Goal: Task Accomplishment & Management: Manage account settings

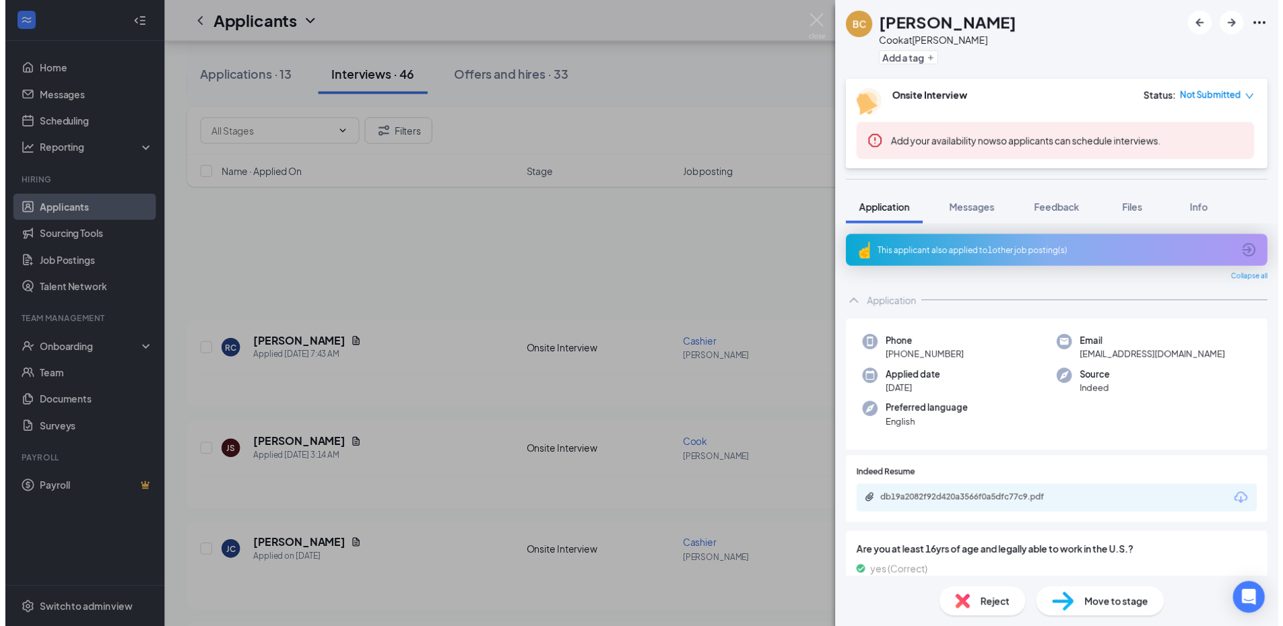
scroll to position [471, 0]
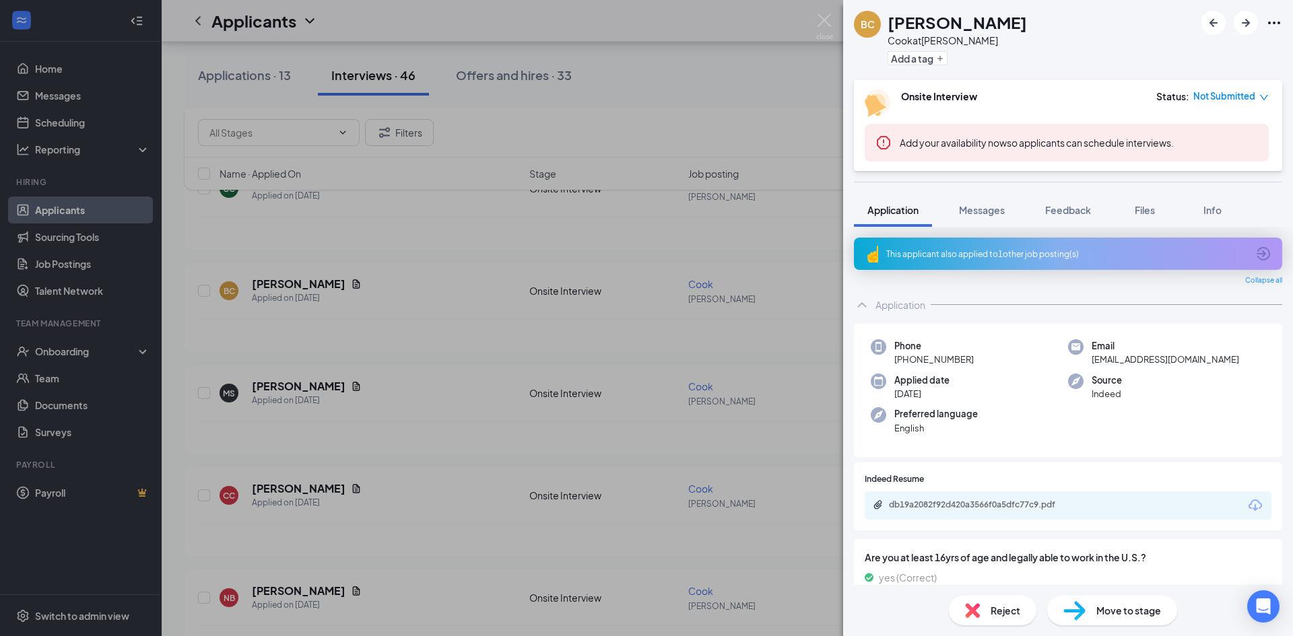
click at [815, 22] on div "BC [PERSON_NAME] at [PERSON_NAME] Add a tag Onsite Interview Status : Not Submi…" at bounding box center [646, 318] width 1293 height 636
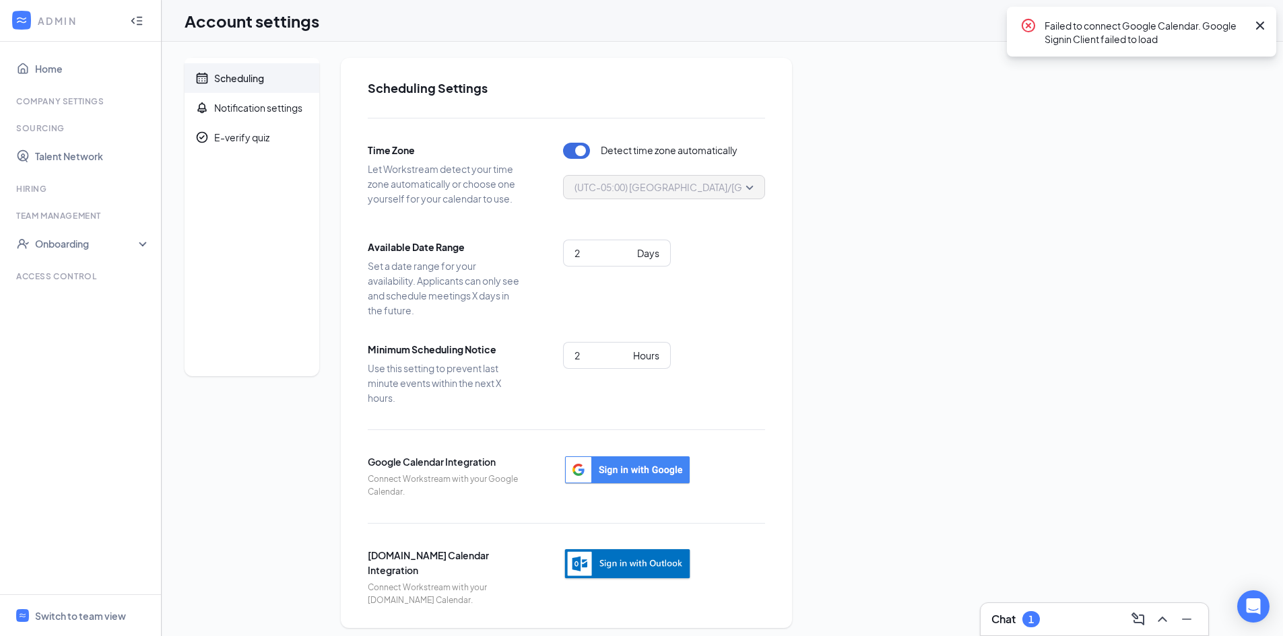
click at [1257, 24] on icon "Cross" at bounding box center [1260, 26] width 8 height 8
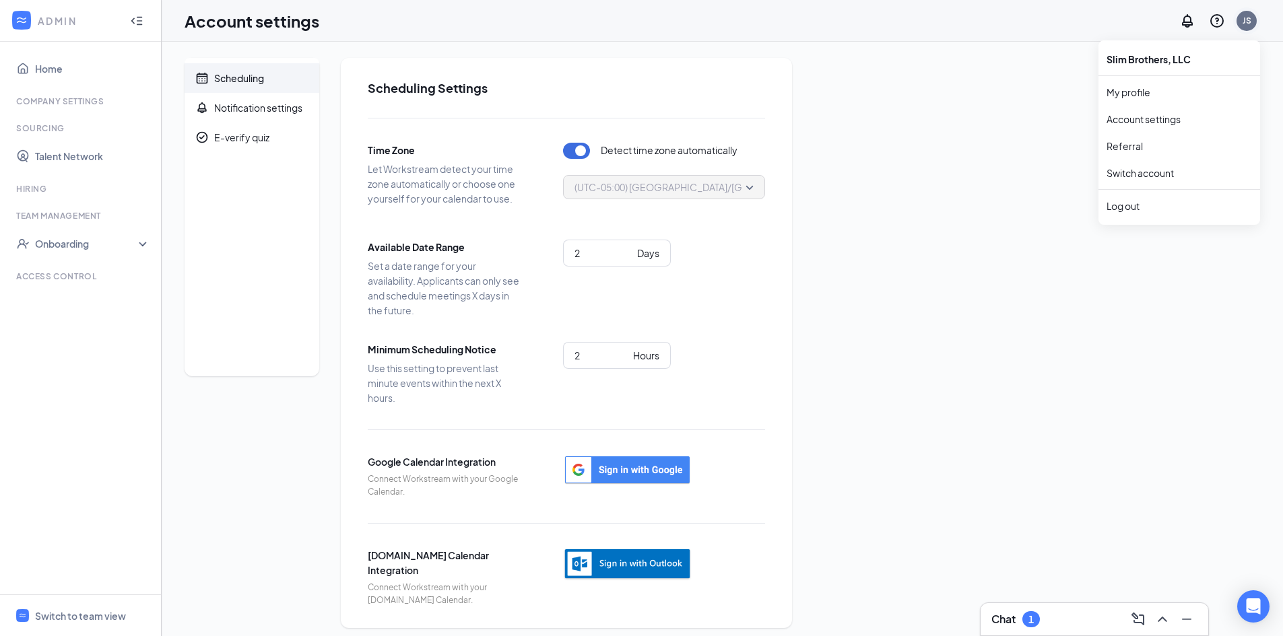
click at [1248, 25] on div "JS" at bounding box center [1246, 20] width 9 height 11
click at [1130, 209] on div "Log out" at bounding box center [1178, 205] width 145 height 13
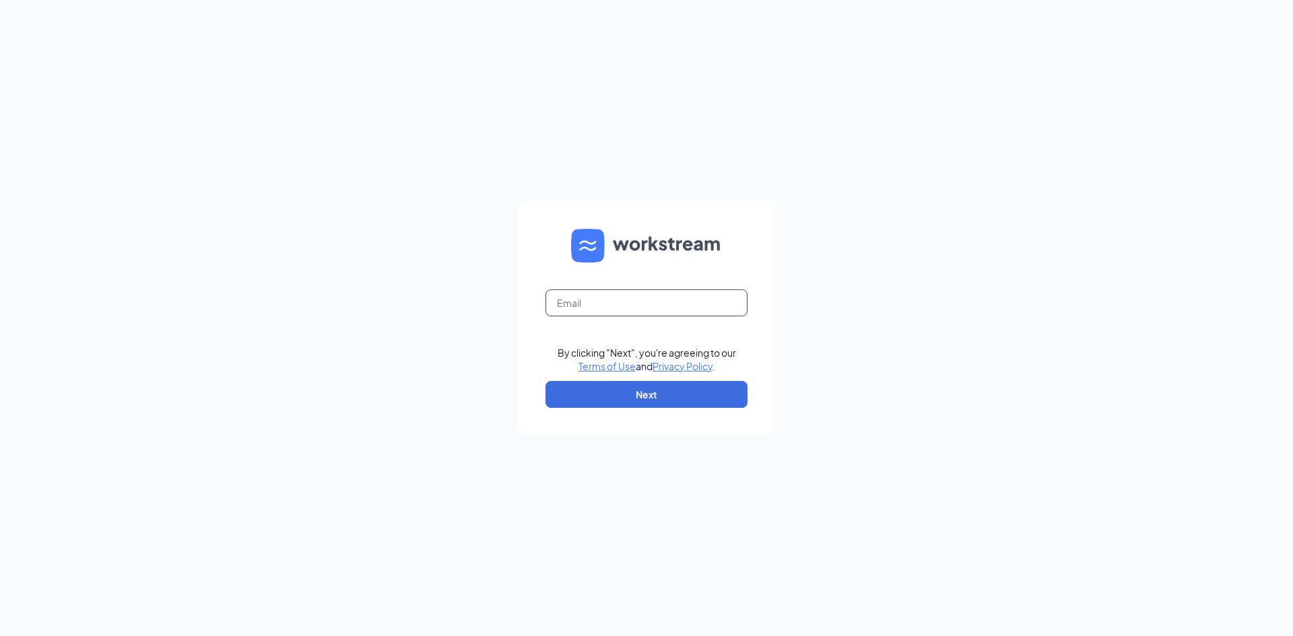
click at [579, 305] on input "text" at bounding box center [646, 303] width 202 height 27
type input "weatherford@slimbros.com"
click at [652, 387] on button "Next" at bounding box center [646, 394] width 202 height 27
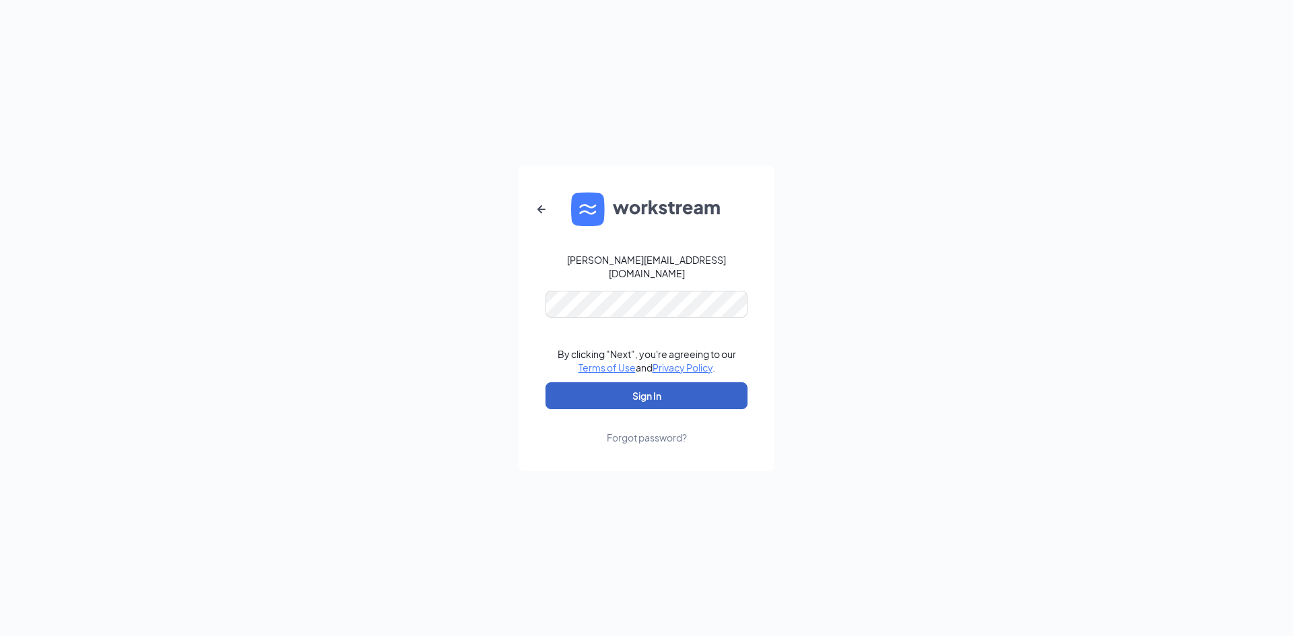
click at [637, 384] on button "Sign In" at bounding box center [646, 395] width 202 height 27
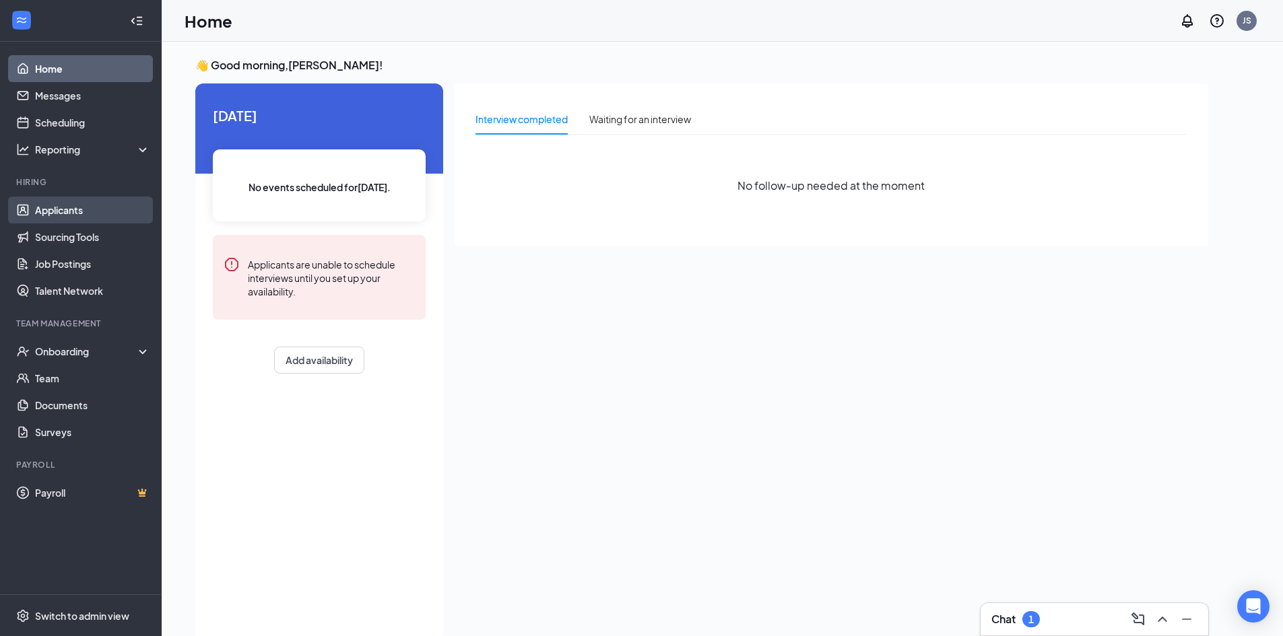
click at [63, 204] on link "Applicants" at bounding box center [92, 210] width 115 height 27
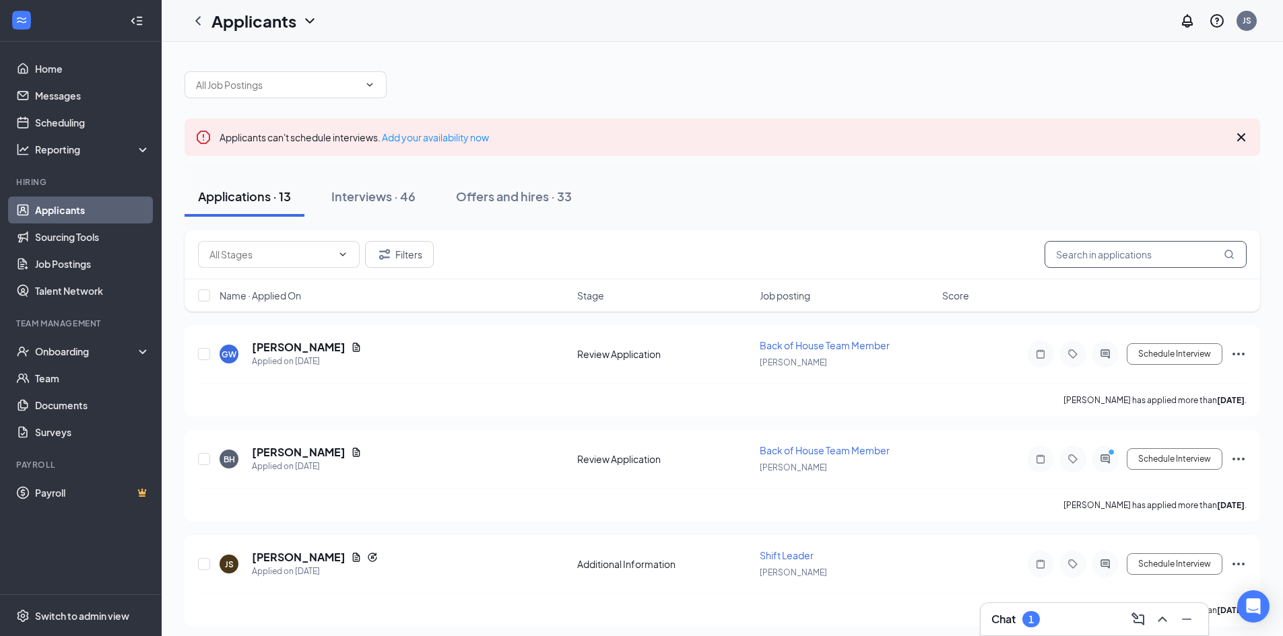
click at [1074, 259] on input "text" at bounding box center [1145, 254] width 202 height 27
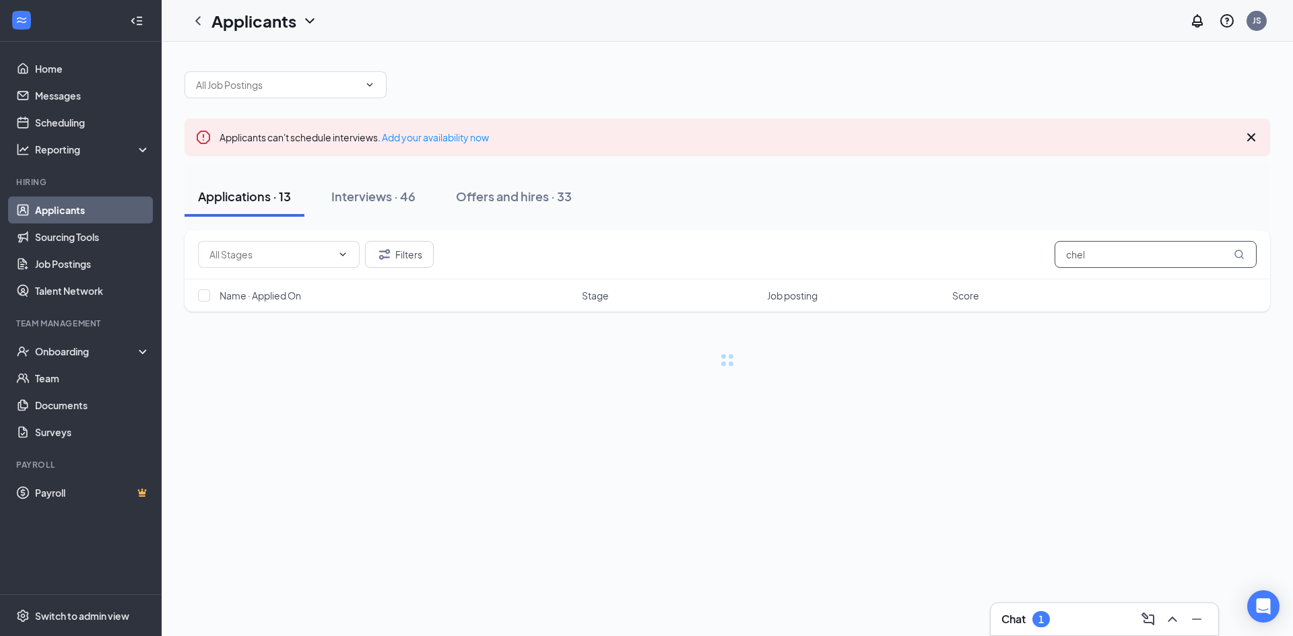
type input "chel"
click at [1237, 251] on icon "MagnifyingGlass" at bounding box center [1239, 254] width 11 height 11
click at [1029, 611] on div "Chat 1" at bounding box center [1025, 619] width 48 height 16
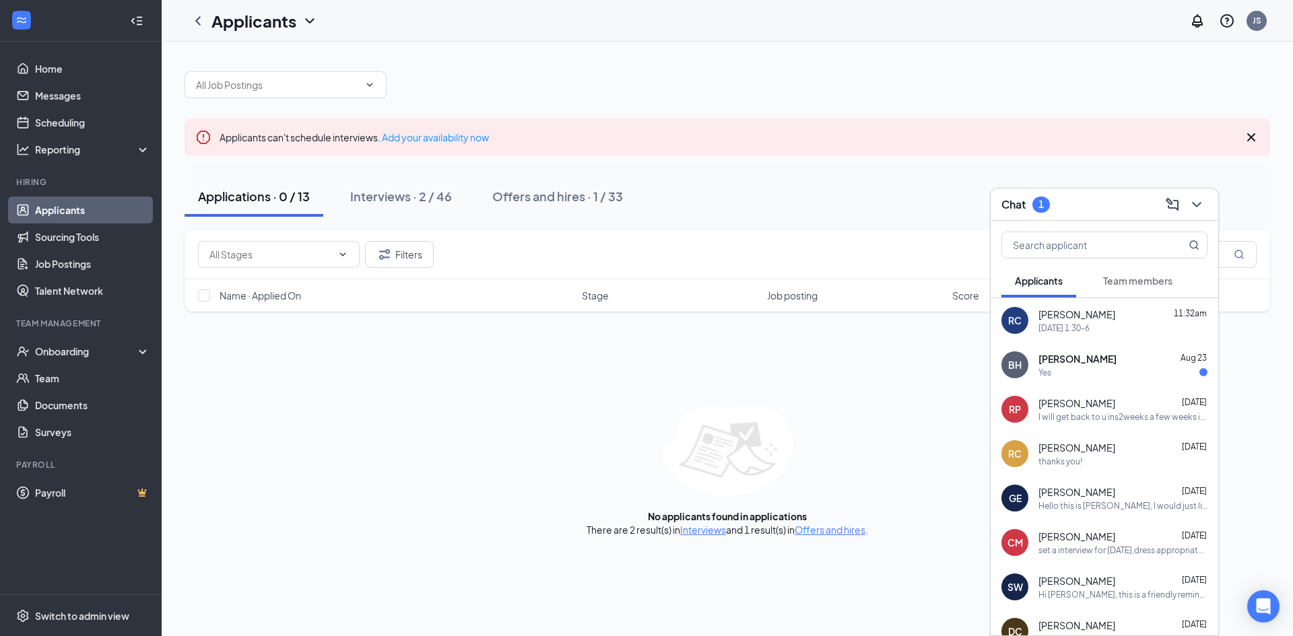
click at [1069, 358] on span "[PERSON_NAME]" at bounding box center [1077, 358] width 78 height 13
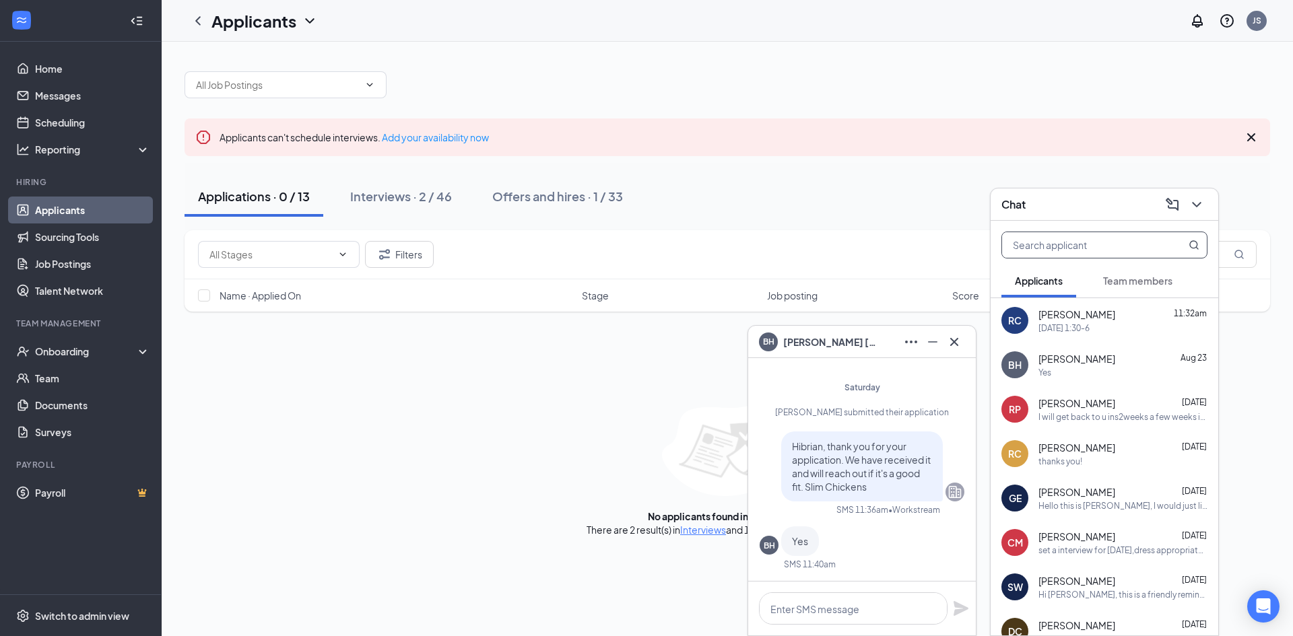
click at [1024, 246] on input "text" at bounding box center [1082, 245] width 160 height 26
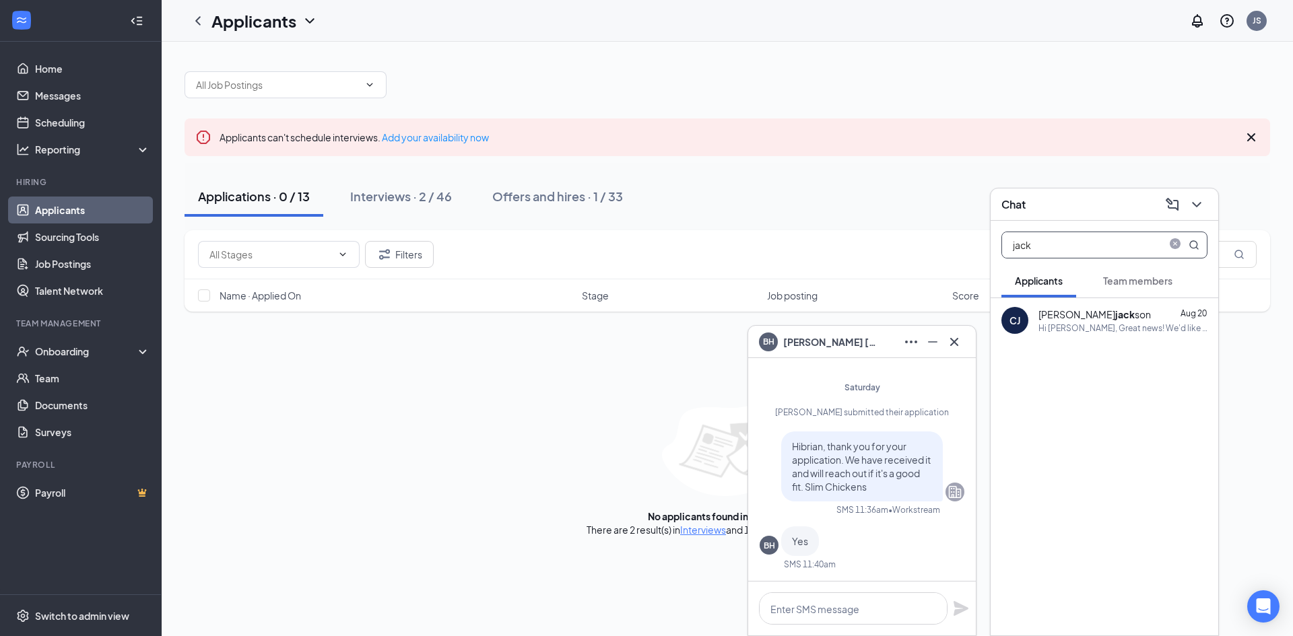
type input "jack"
click at [1115, 312] on b "jack" at bounding box center [1125, 314] width 20 height 12
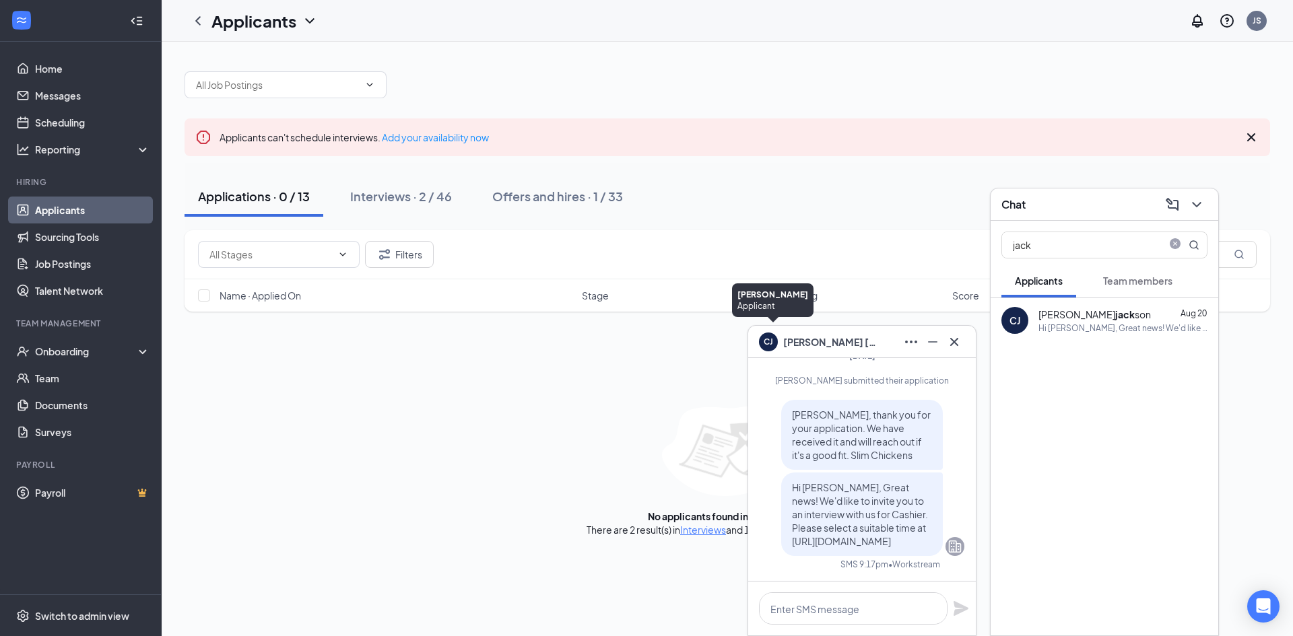
click at [769, 339] on div "CJ" at bounding box center [768, 340] width 9 height 11
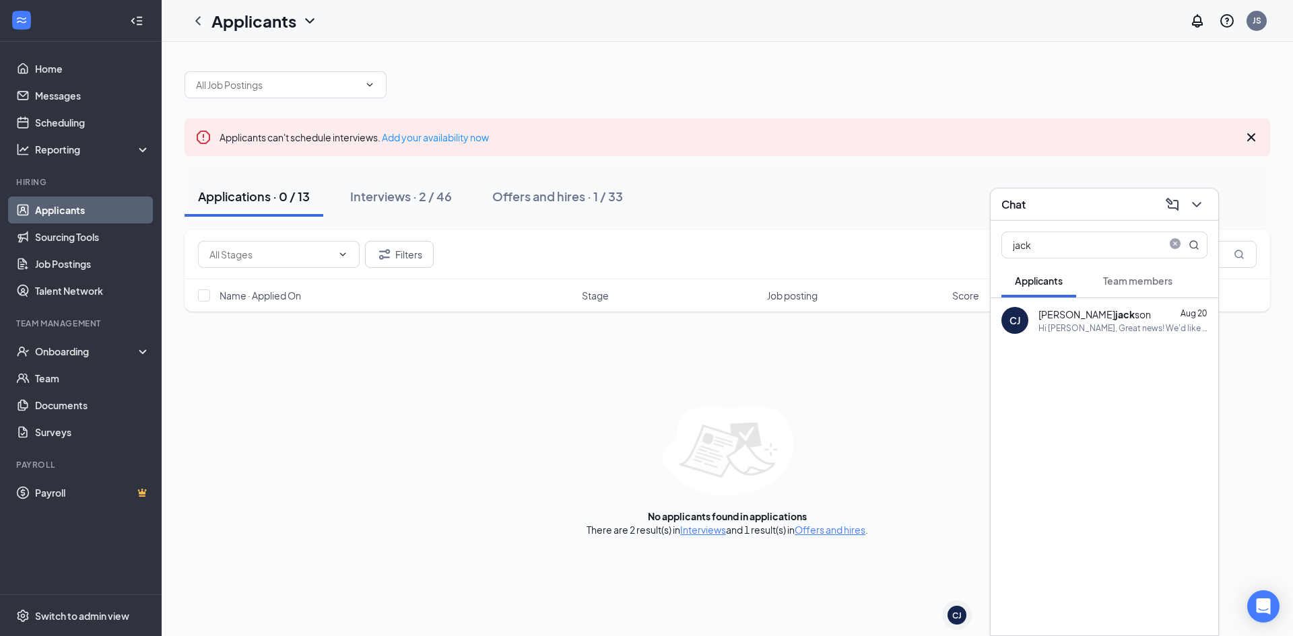
click at [1018, 316] on div "CJ" at bounding box center [1014, 320] width 11 height 13
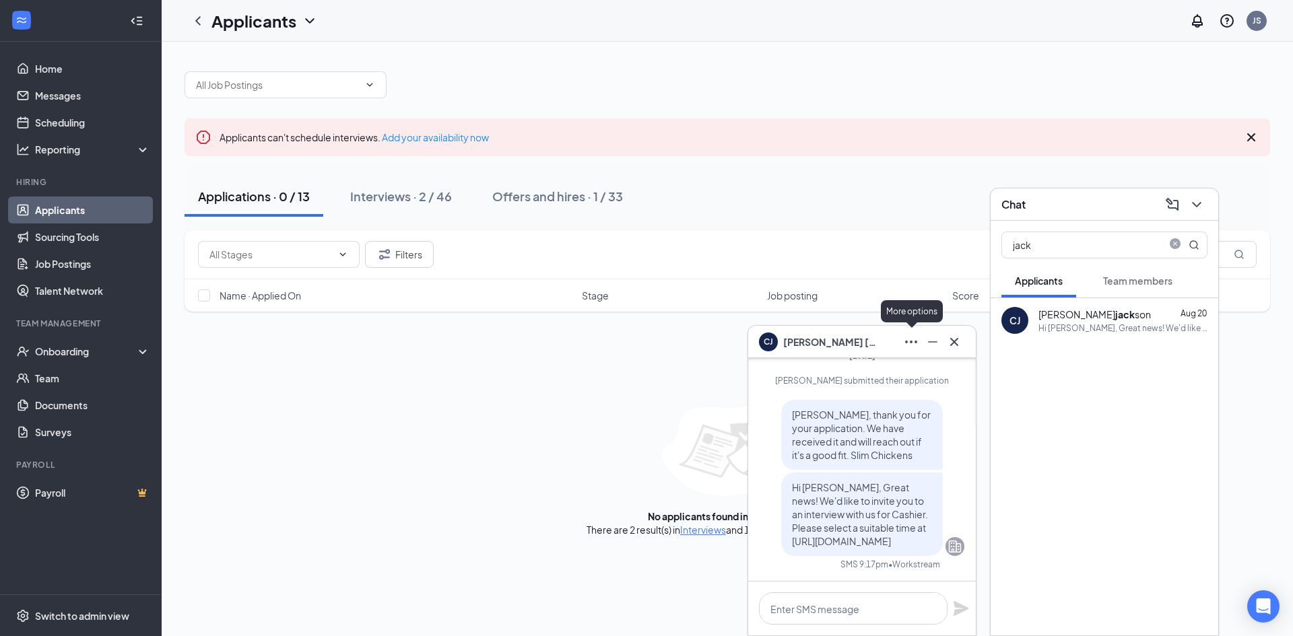
click at [910, 341] on icon "Ellipses" at bounding box center [911, 342] width 16 height 16
click at [960, 378] on link "View message history" at bounding box center [1001, 377] width 180 height 13
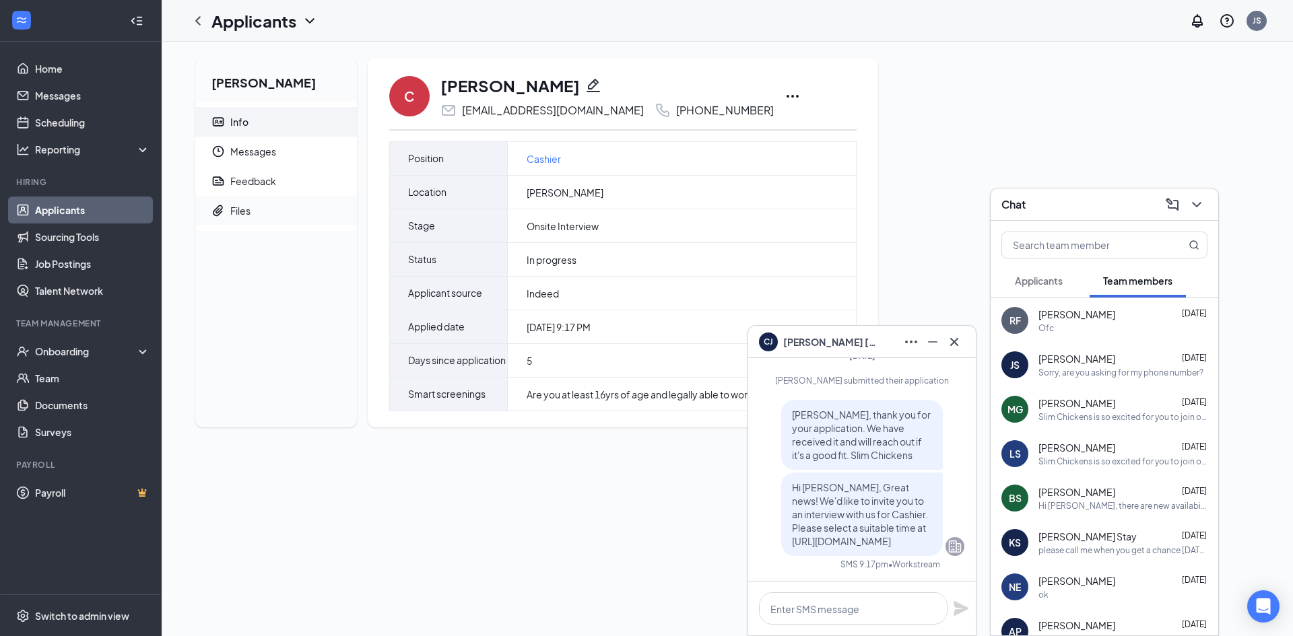
click at [244, 208] on div "Files" at bounding box center [240, 210] width 20 height 13
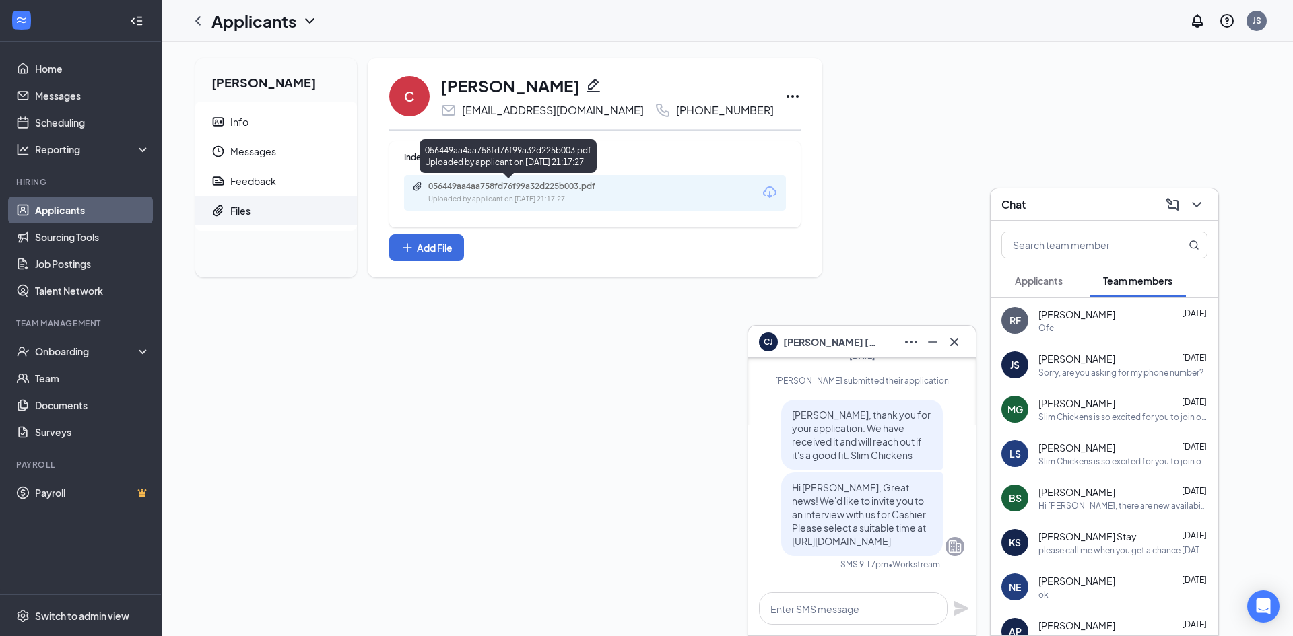
click at [479, 189] on div "056449aa4aa758fd76f99a32d225b003.pdf" at bounding box center [522, 186] width 189 height 11
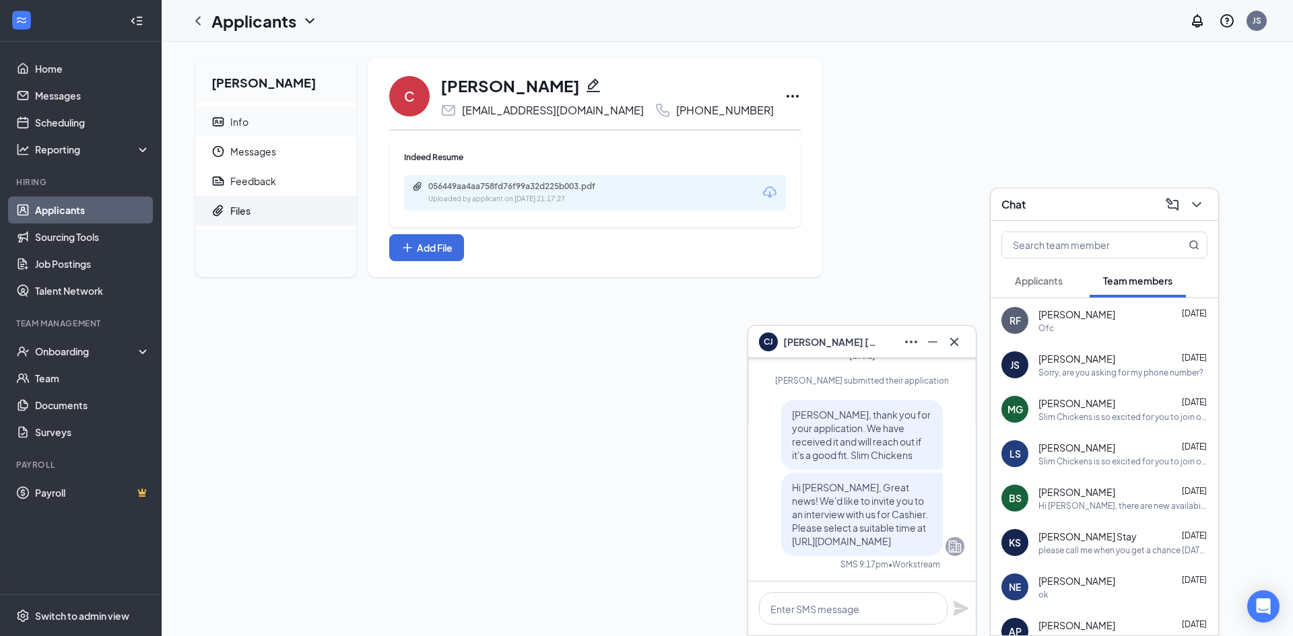
click at [240, 123] on div "Info" at bounding box center [239, 121] width 18 height 13
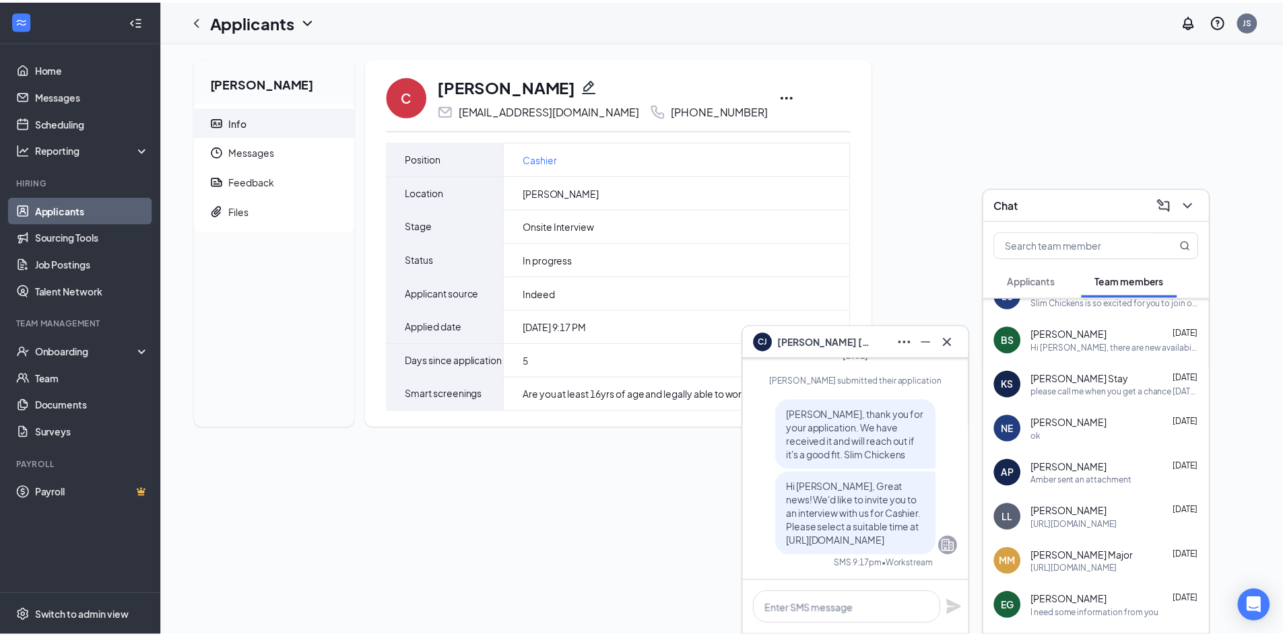
scroll to position [187, 0]
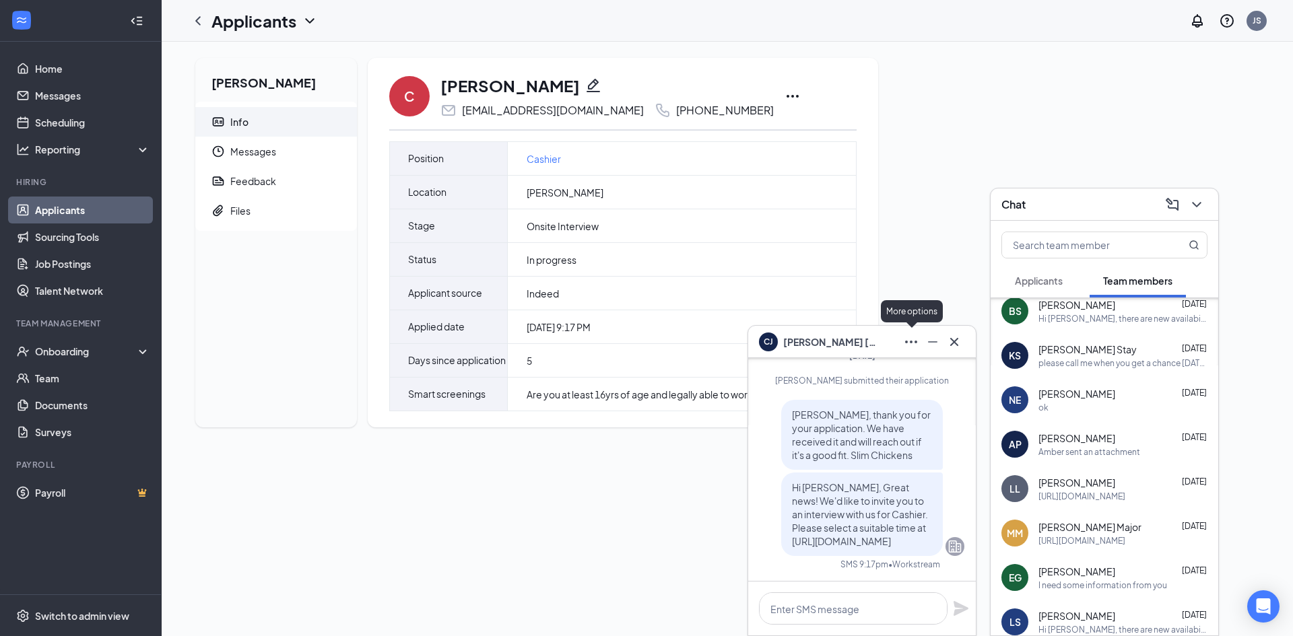
click at [910, 340] on icon "Ellipses" at bounding box center [911, 342] width 16 height 16
click at [430, 502] on div "[PERSON_NAME] Info Messages Feedback Files C [PERSON_NAME] [EMAIL_ADDRESS][DOMA…" at bounding box center [727, 339] width 1131 height 595
click at [243, 203] on span "Files" at bounding box center [288, 211] width 116 height 30
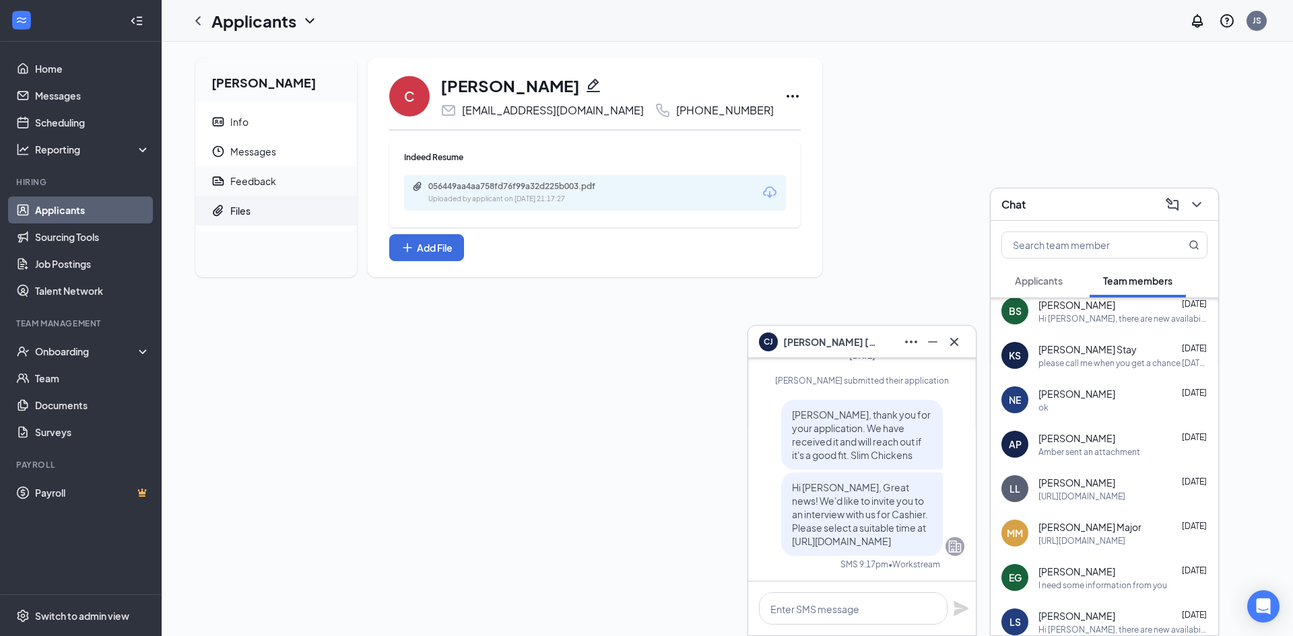
click at [257, 180] on div "Feedback" at bounding box center [253, 180] width 46 height 13
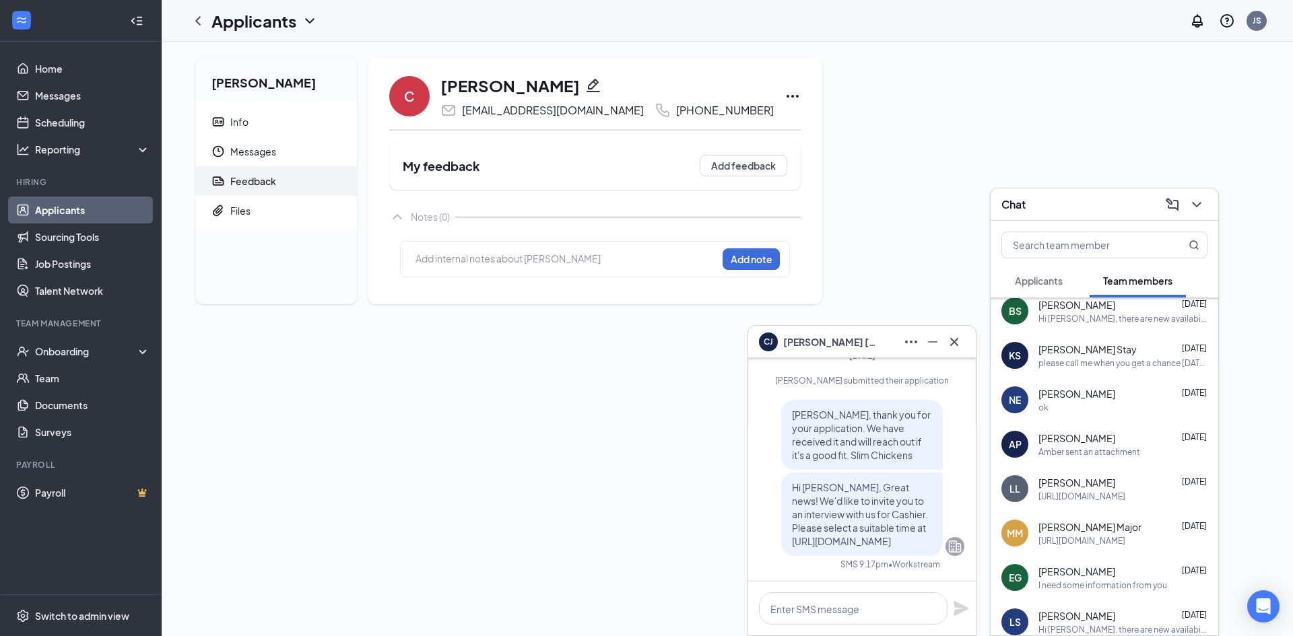
click at [59, 203] on link "Applicants" at bounding box center [92, 210] width 115 height 27
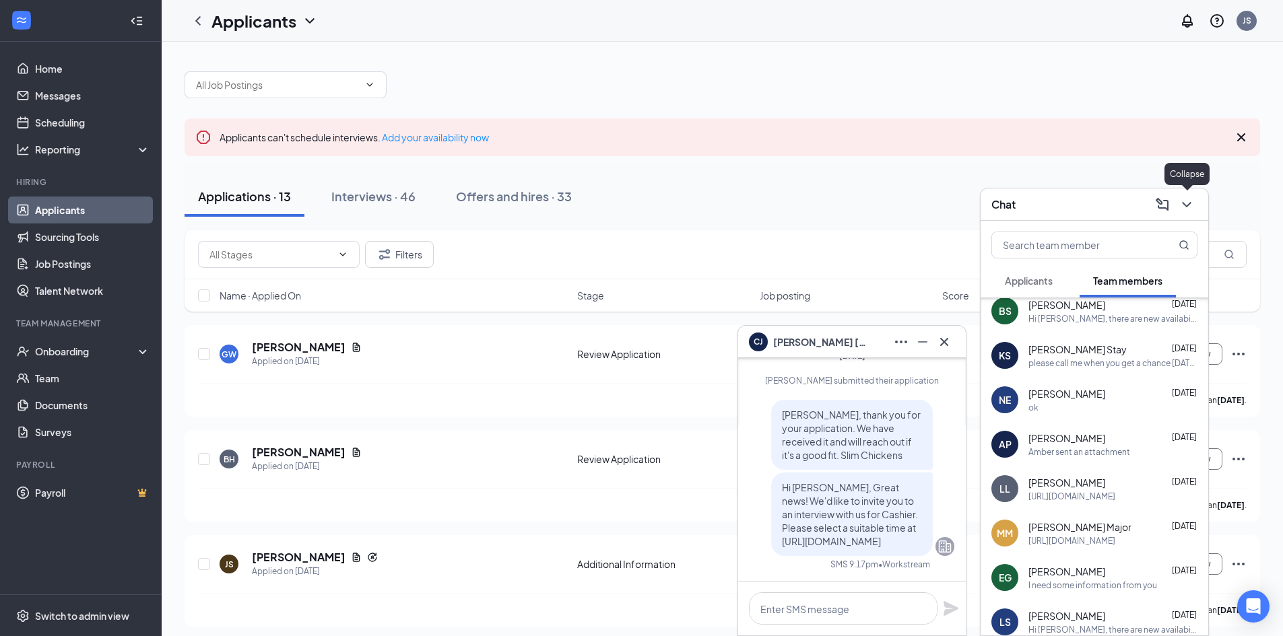
click at [1187, 199] on icon "ChevronDown" at bounding box center [1186, 205] width 16 height 16
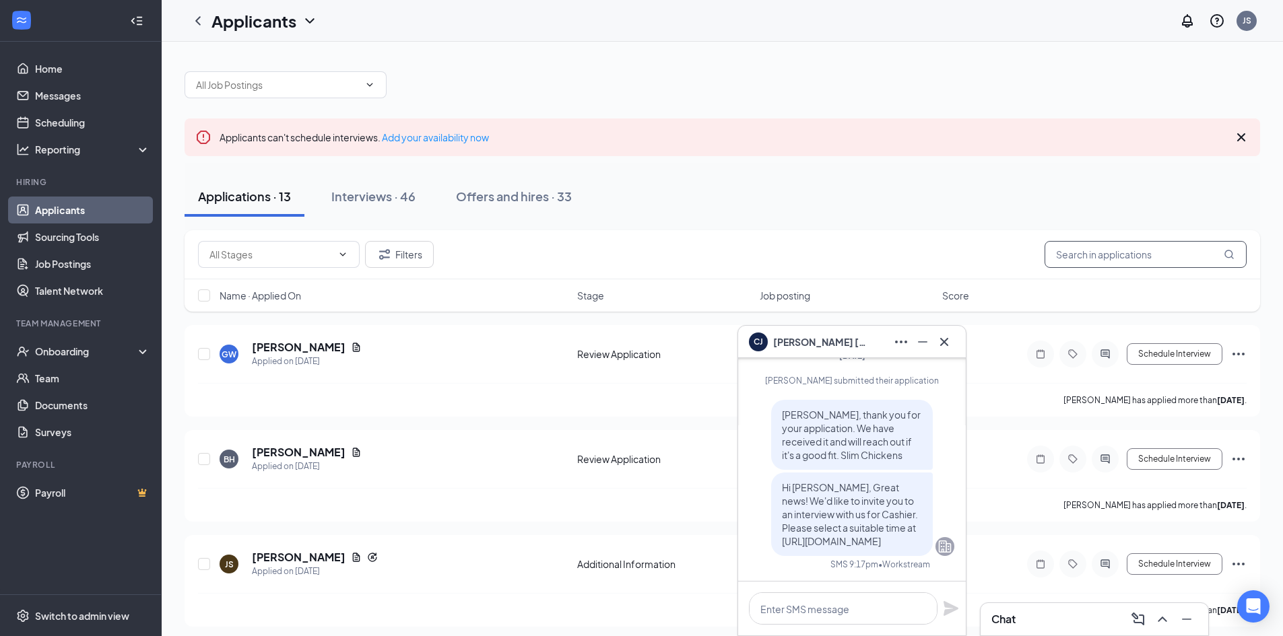
click at [1058, 254] on input "text" at bounding box center [1145, 254] width 202 height 27
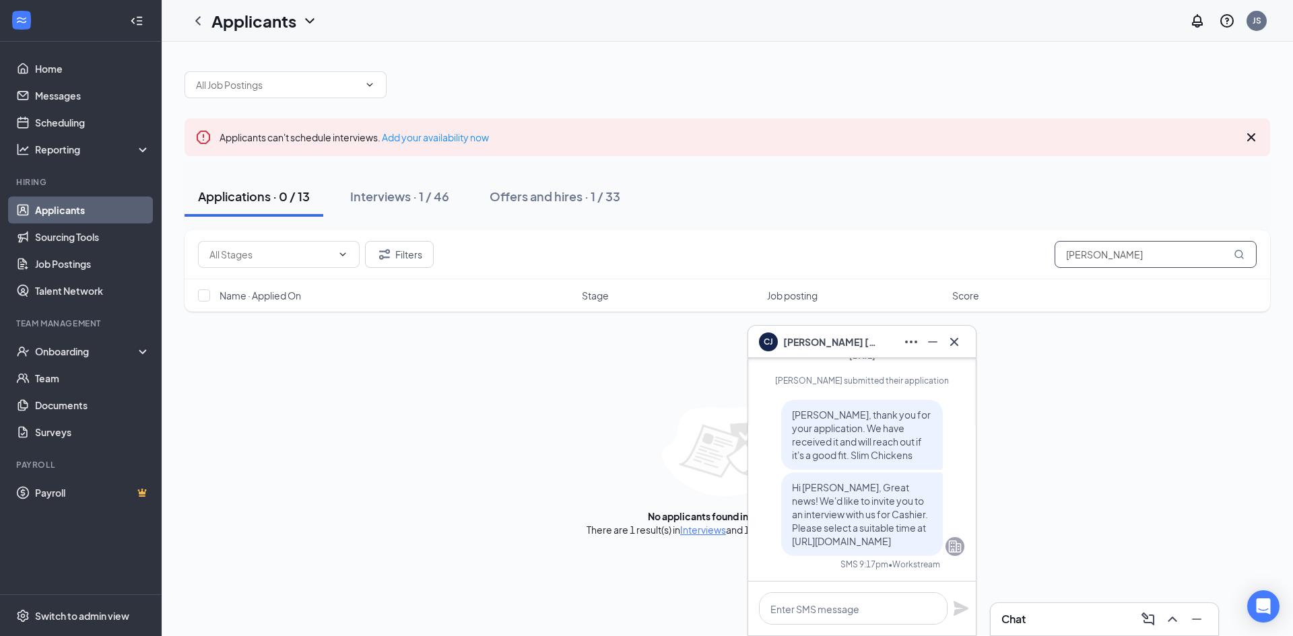
type input "[PERSON_NAME]"
click at [1239, 254] on icon "MagnifyingGlass" at bounding box center [1239, 254] width 11 height 11
click at [955, 339] on icon "Cross" at bounding box center [954, 342] width 16 height 16
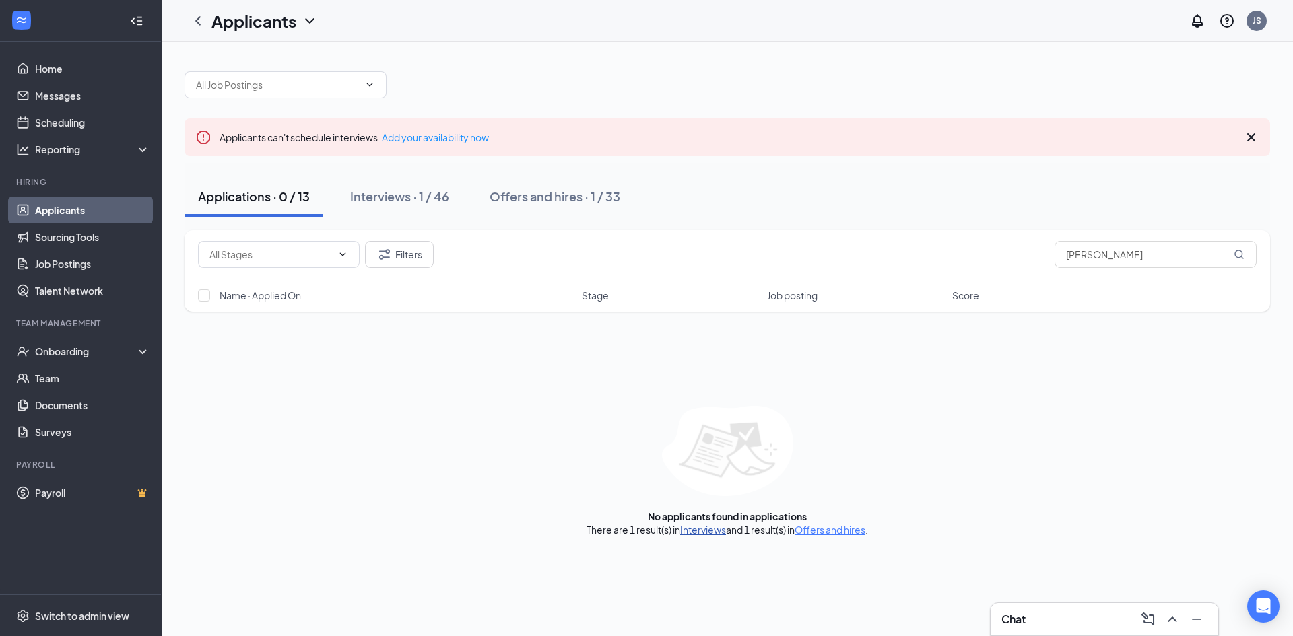
click at [705, 526] on link "Interviews" at bounding box center [703, 530] width 46 height 12
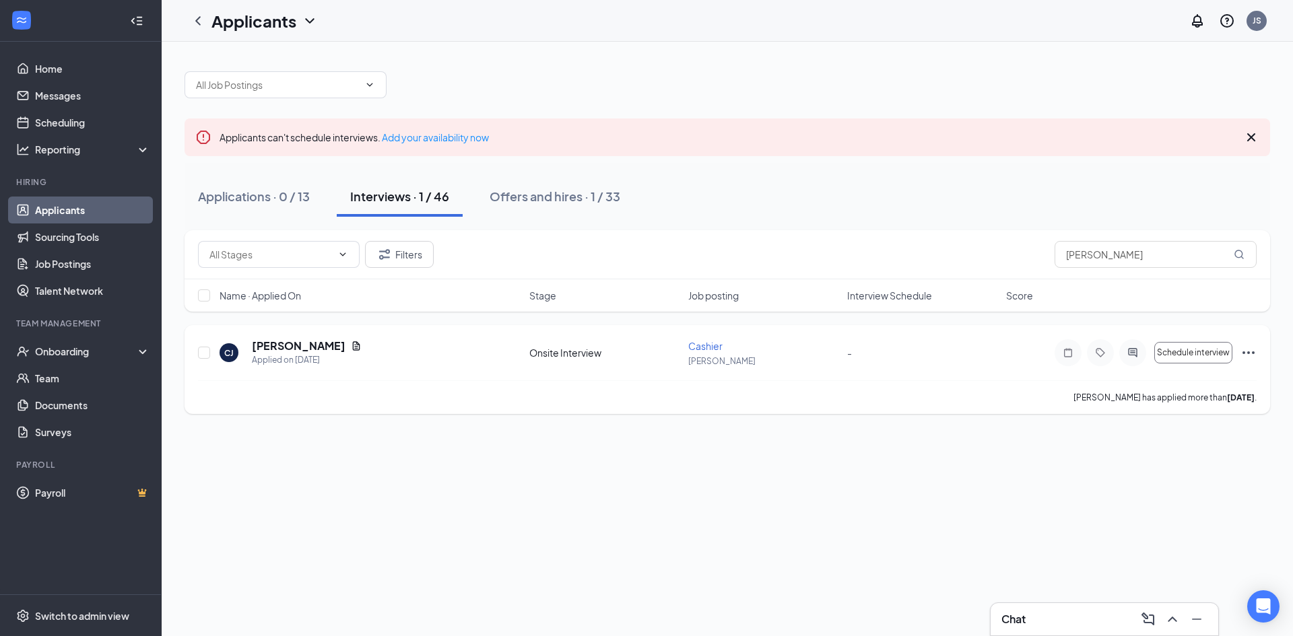
click at [1248, 348] on icon "Ellipses" at bounding box center [1248, 353] width 16 height 16
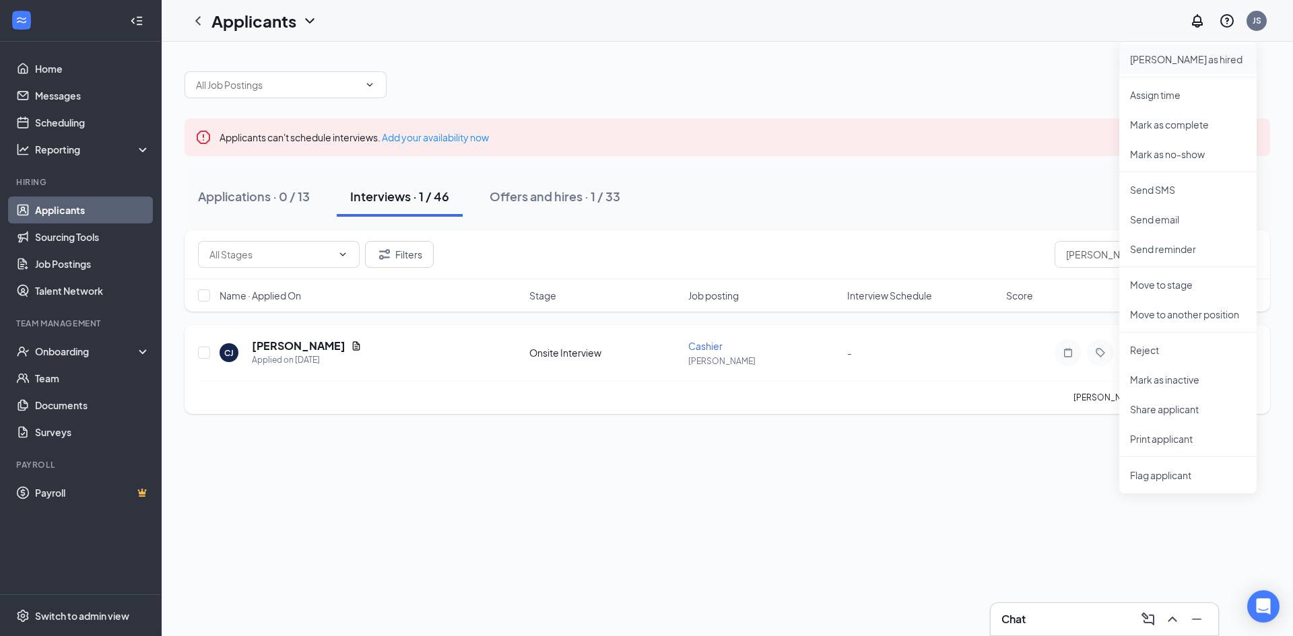
click at [1166, 55] on p "[PERSON_NAME] as hired" at bounding box center [1188, 59] width 116 height 13
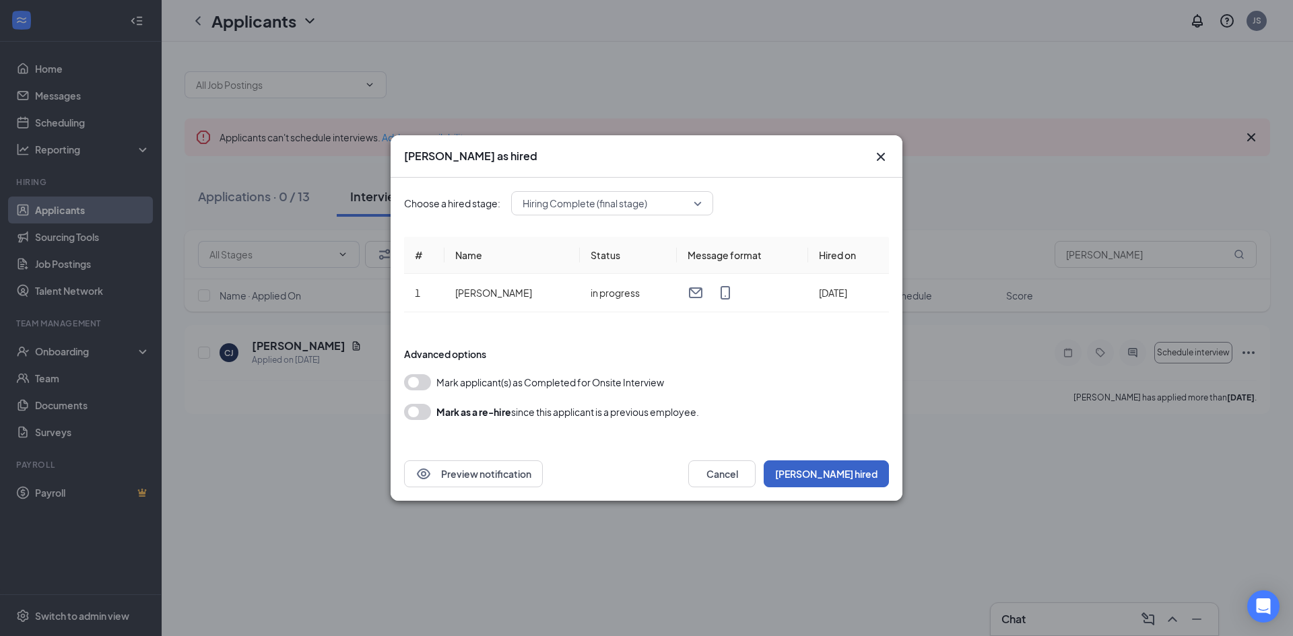
drag, startPoint x: 864, startPoint y: 471, endPoint x: 873, endPoint y: 469, distance: 9.5
click at [873, 469] on button "[PERSON_NAME] hired" at bounding box center [826, 474] width 125 height 27
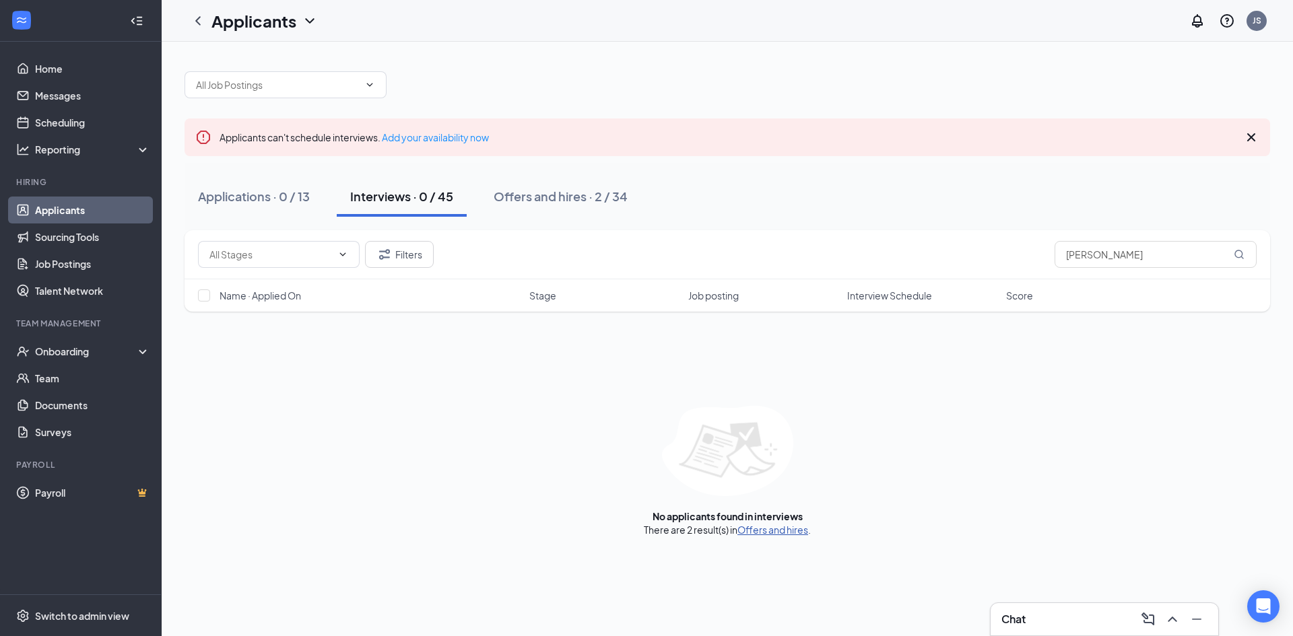
click at [776, 527] on link "Offers and hires" at bounding box center [772, 530] width 71 height 12
